Goal: Task Accomplishment & Management: Manage account settings

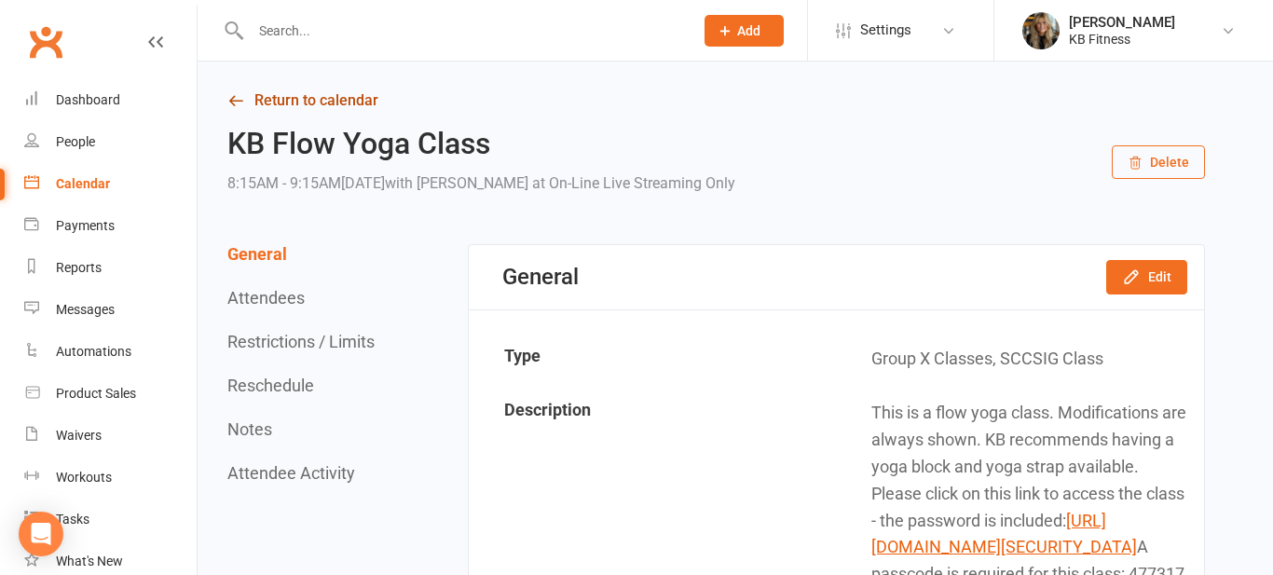
click at [325, 94] on link "Return to calendar" at bounding box center [716, 101] width 978 height 26
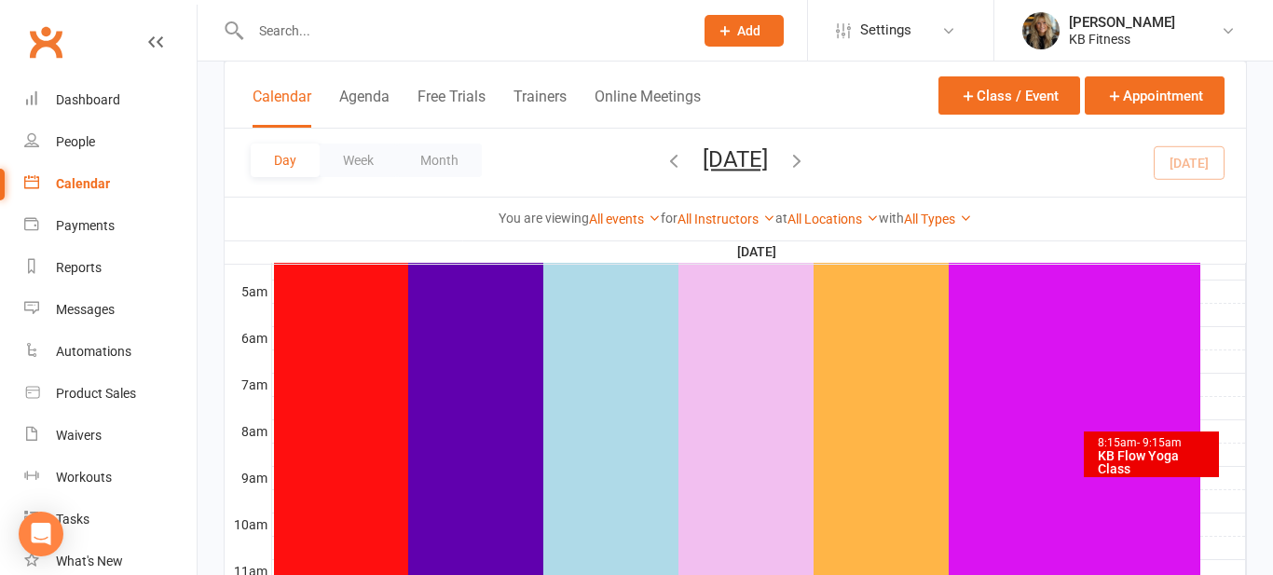
scroll to position [336, 0]
click at [1129, 435] on div "8:15am - 9:15am" at bounding box center [1156, 439] width 118 height 12
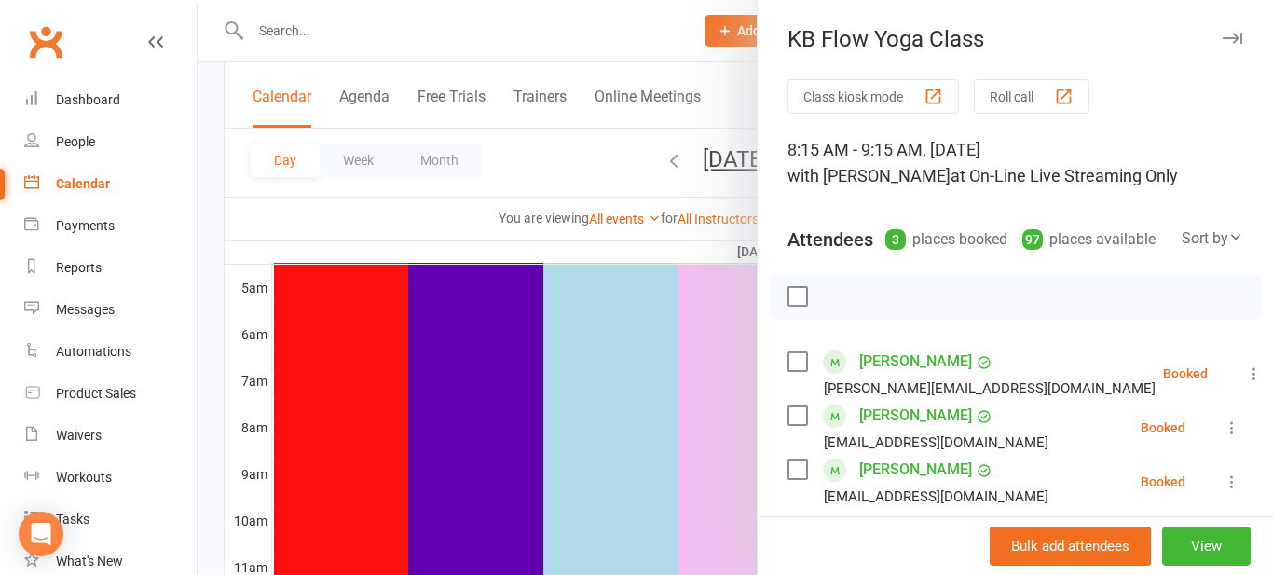
click at [1245, 376] on icon at bounding box center [1254, 373] width 19 height 19
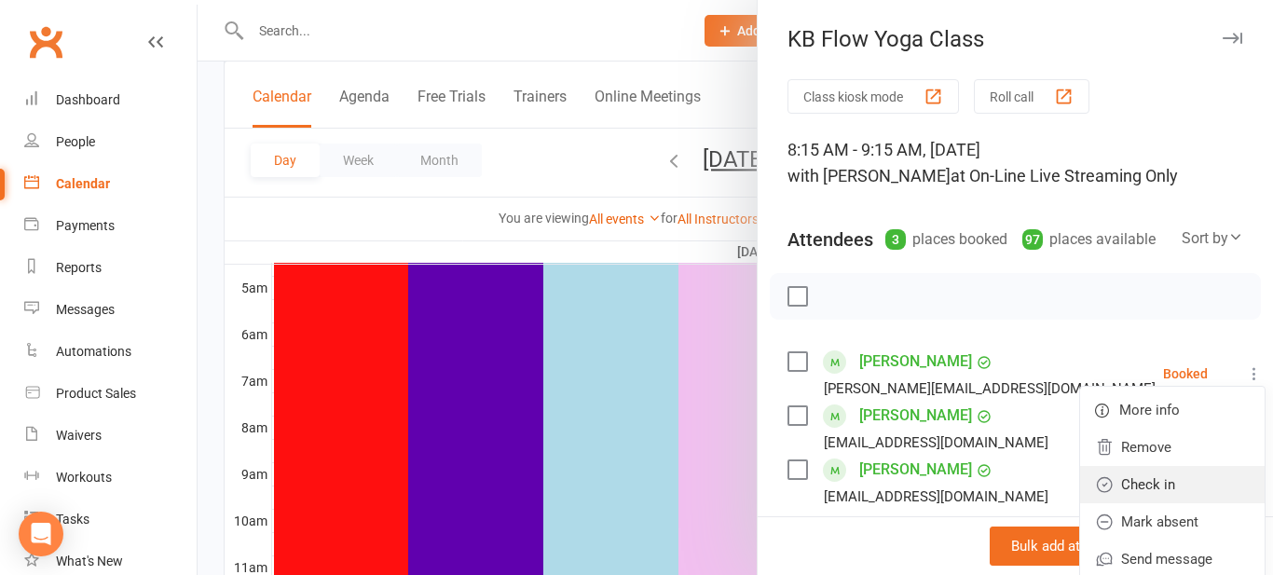
click at [1120, 499] on link "Check in" at bounding box center [1172, 484] width 185 height 37
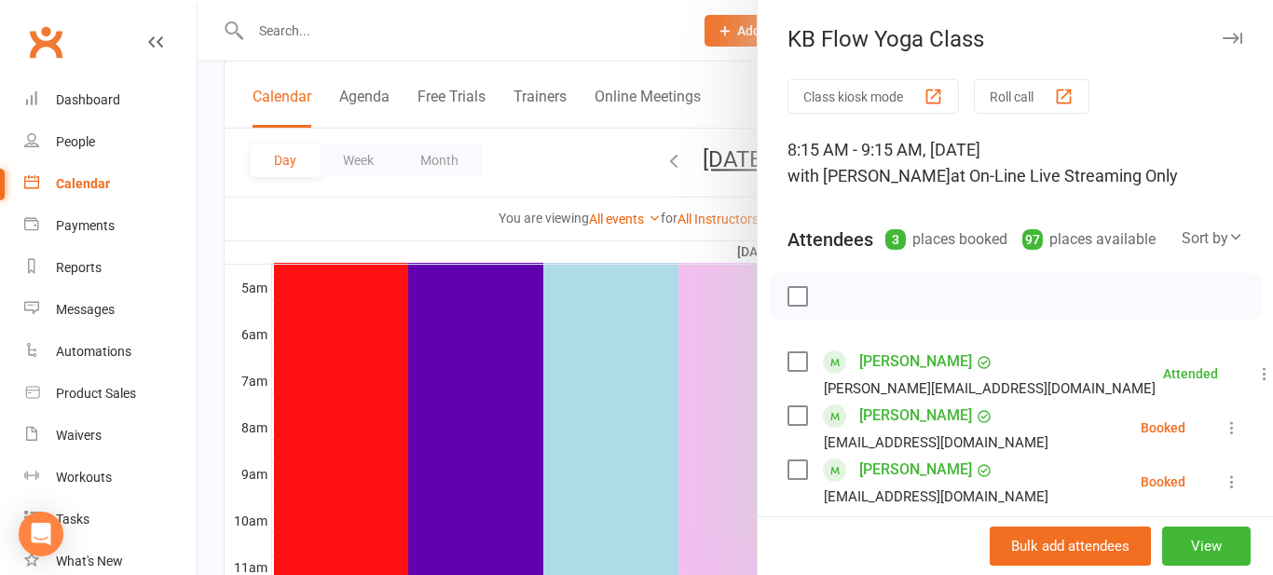
click at [1230, 433] on icon at bounding box center [1232, 427] width 19 height 19
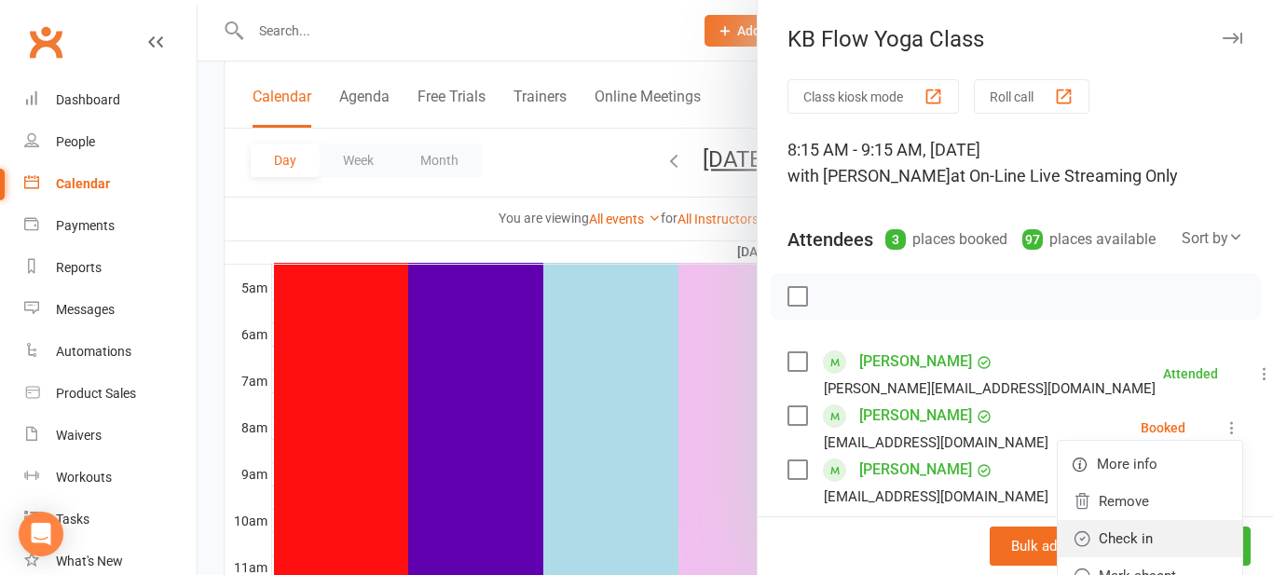
click at [1114, 534] on link "Check in" at bounding box center [1150, 538] width 185 height 37
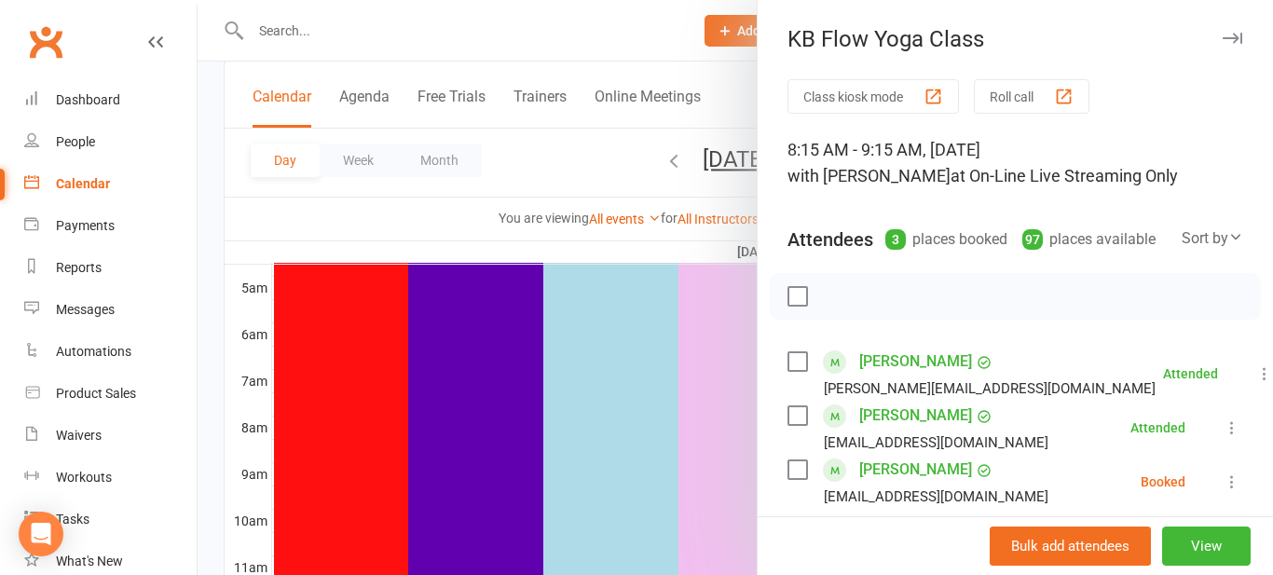
click at [1230, 480] on icon at bounding box center [1232, 481] width 19 height 19
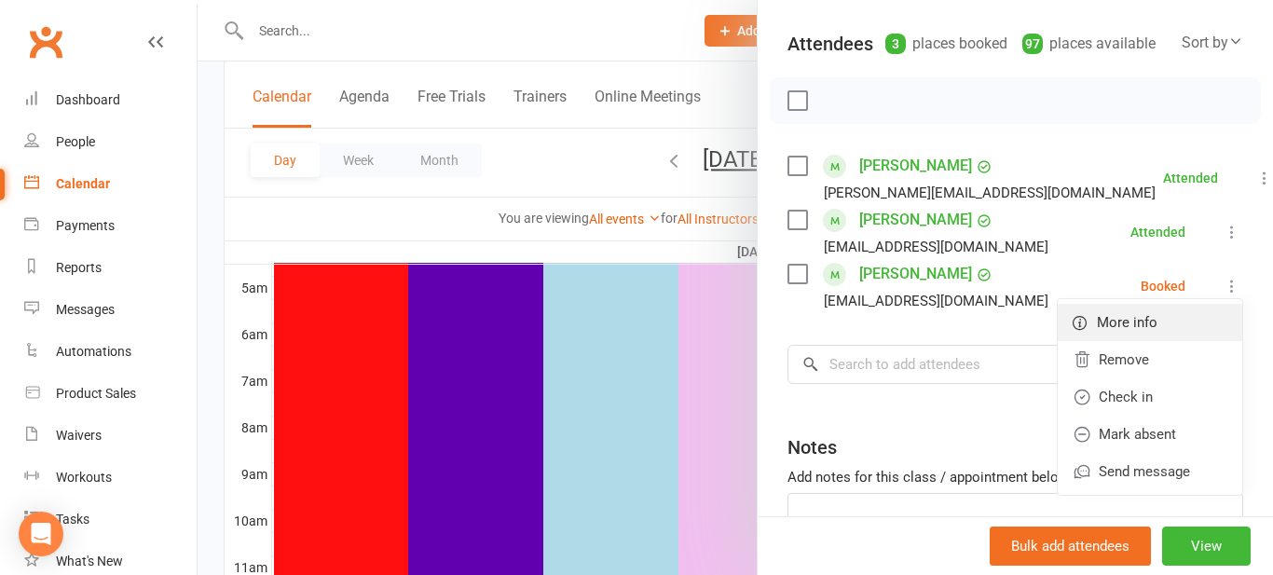
scroll to position [224, 0]
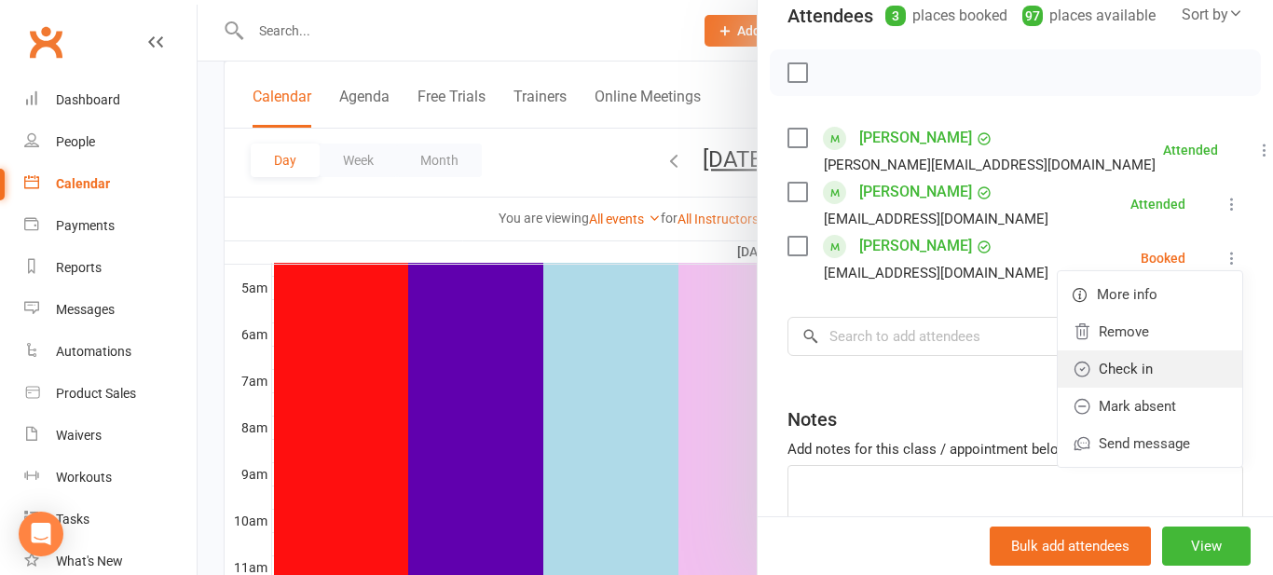
click at [1120, 361] on link "Check in" at bounding box center [1150, 368] width 185 height 37
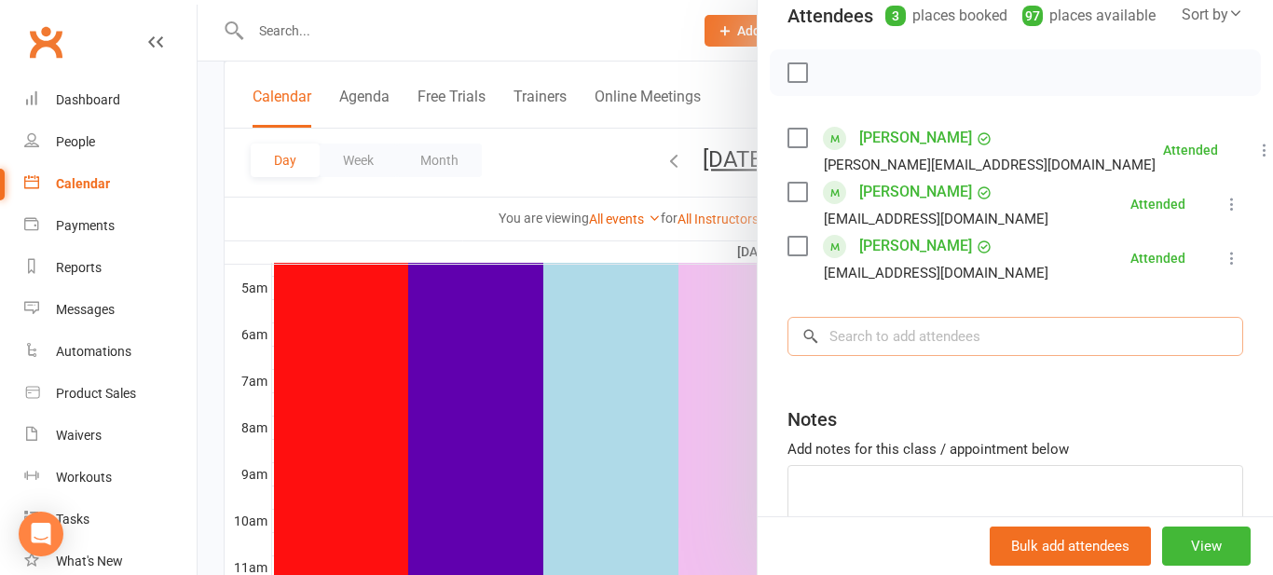
click at [1073, 355] on input "search" at bounding box center [1015, 336] width 456 height 39
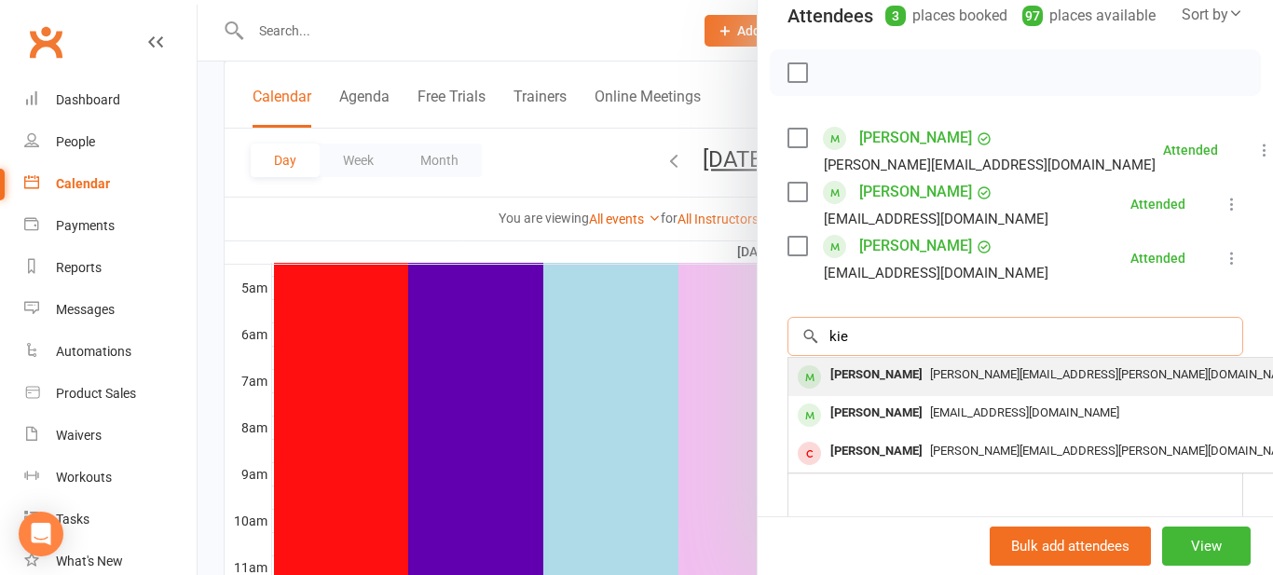
type input "kie"
click at [1022, 390] on div "[PERSON_NAME] [PERSON_NAME][EMAIL_ADDRESS][PERSON_NAME][DOMAIN_NAME]" at bounding box center [1066, 377] width 557 height 38
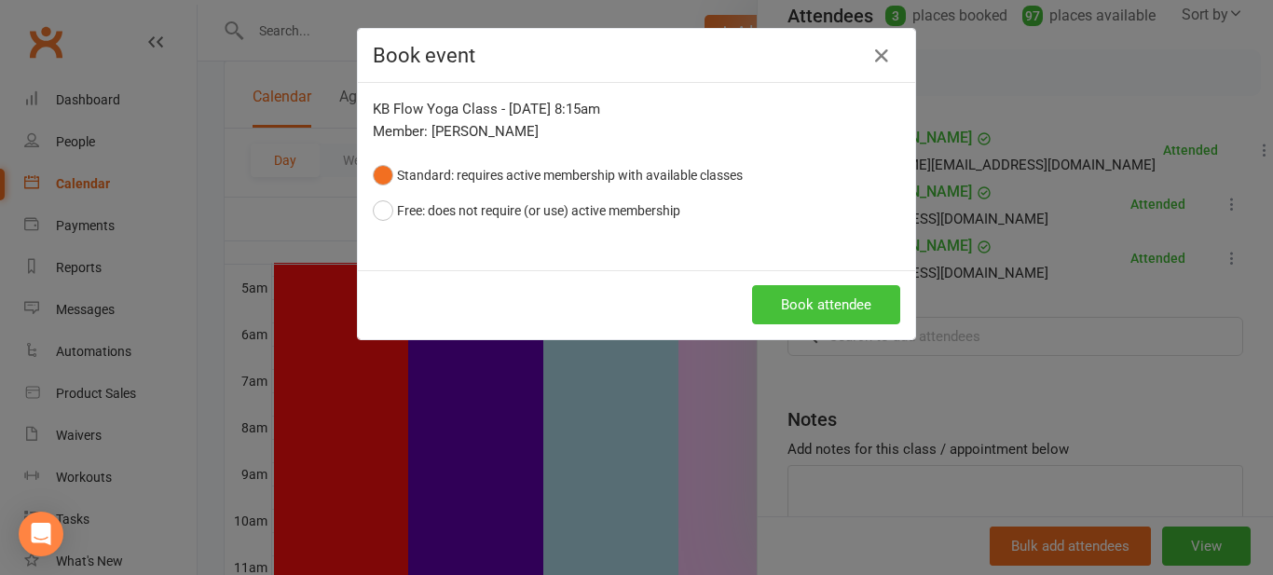
click at [841, 316] on button "Book attendee" at bounding box center [826, 304] width 148 height 39
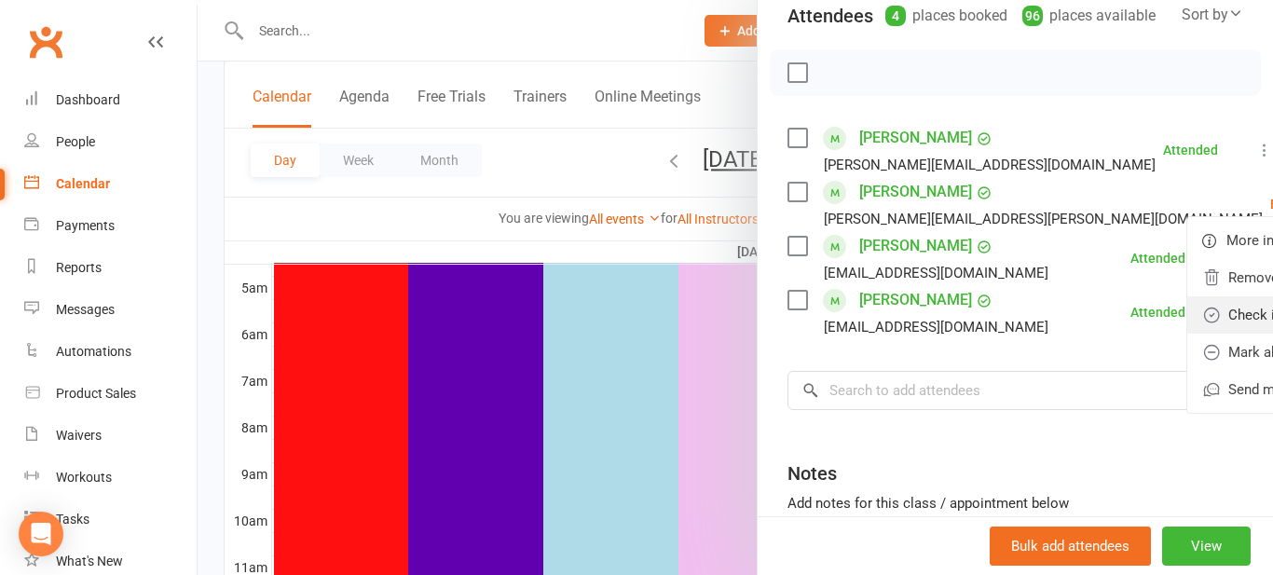
click at [1187, 316] on link "Check in" at bounding box center [1279, 314] width 185 height 37
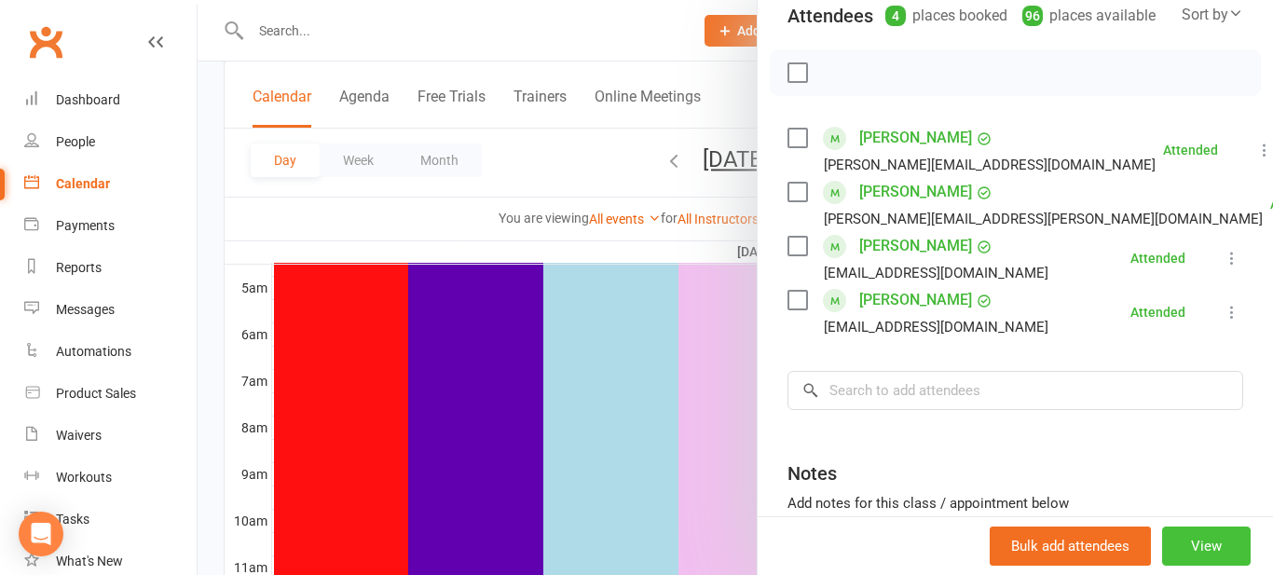
click at [1199, 537] on button "View" at bounding box center [1206, 546] width 89 height 39
